Goal: Transaction & Acquisition: Purchase product/service

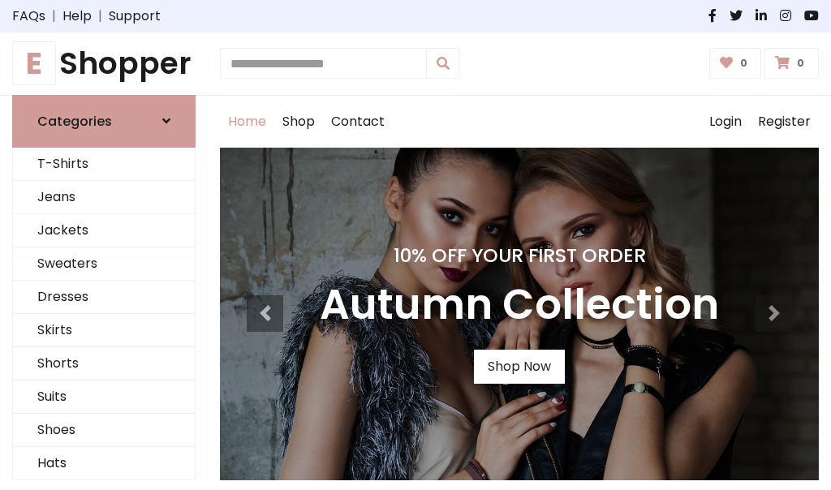
click at [416, 245] on h4 "10% Off Your First Order" at bounding box center [519, 255] width 399 height 23
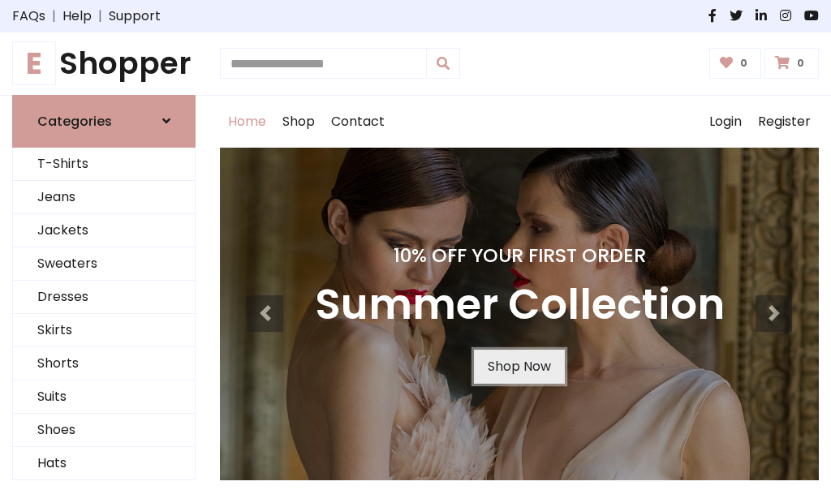
click at [519, 366] on link "Shop Now" at bounding box center [519, 367] width 91 height 34
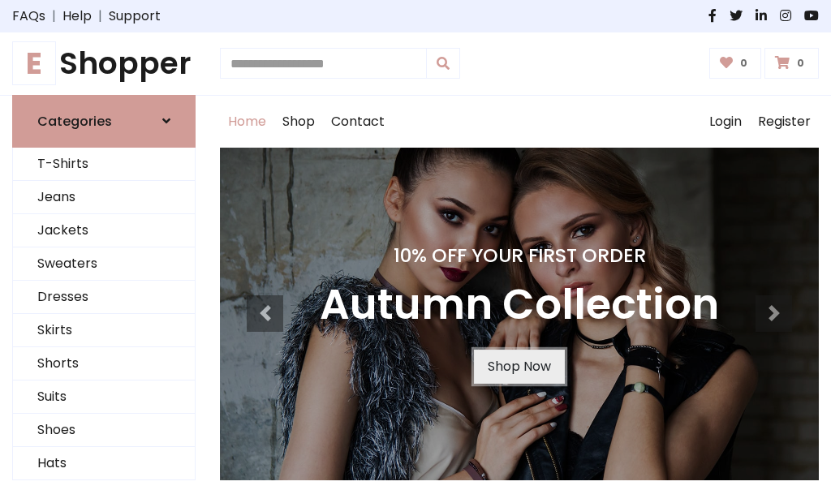
click at [519, 366] on link "Shop Now" at bounding box center [519, 367] width 91 height 34
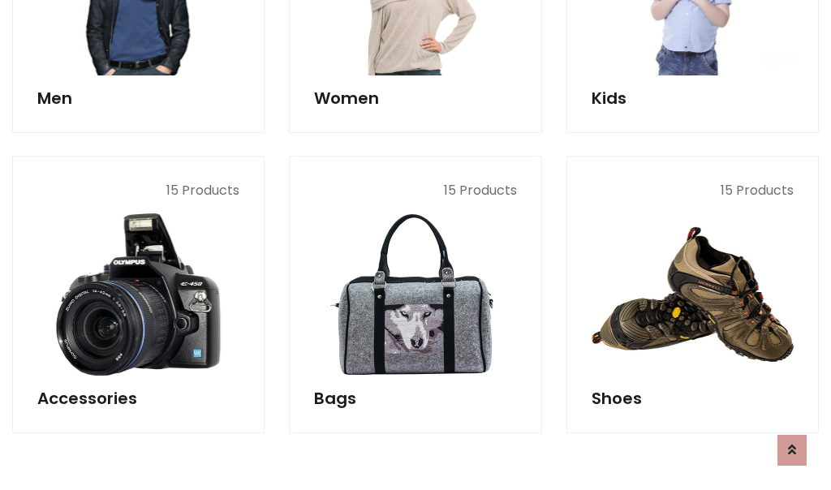
scroll to position [1619, 0]
